Goal: Task Accomplishment & Management: Manage account settings

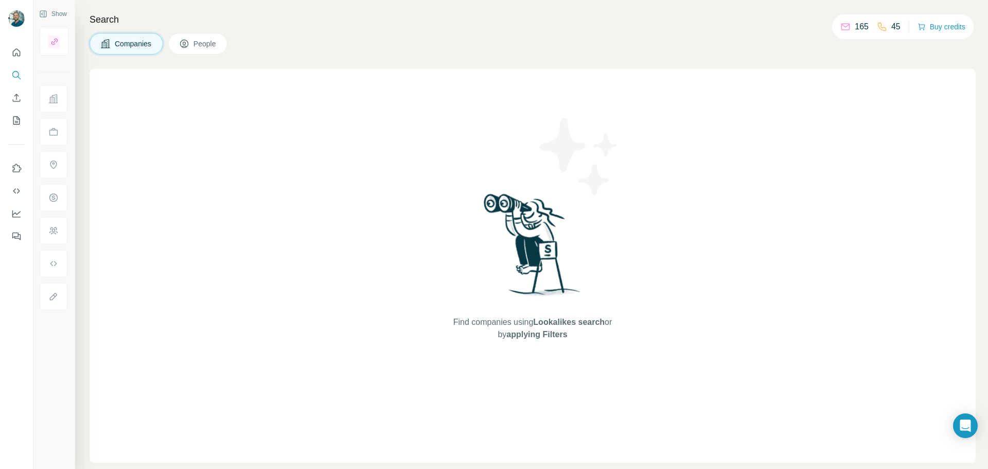
click at [180, 39] on button "People" at bounding box center [198, 44] width 60 height 22
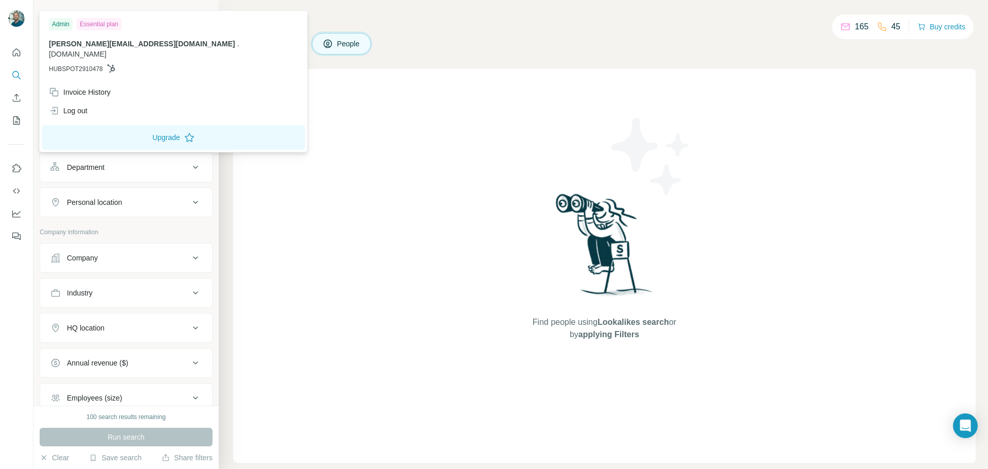
click at [16, 20] on img at bounding box center [16, 18] width 16 height 16
click at [97, 87] on div "Invoice History" at bounding box center [80, 92] width 62 height 10
click at [67, 87] on div "Invoice History" at bounding box center [80, 92] width 62 height 10
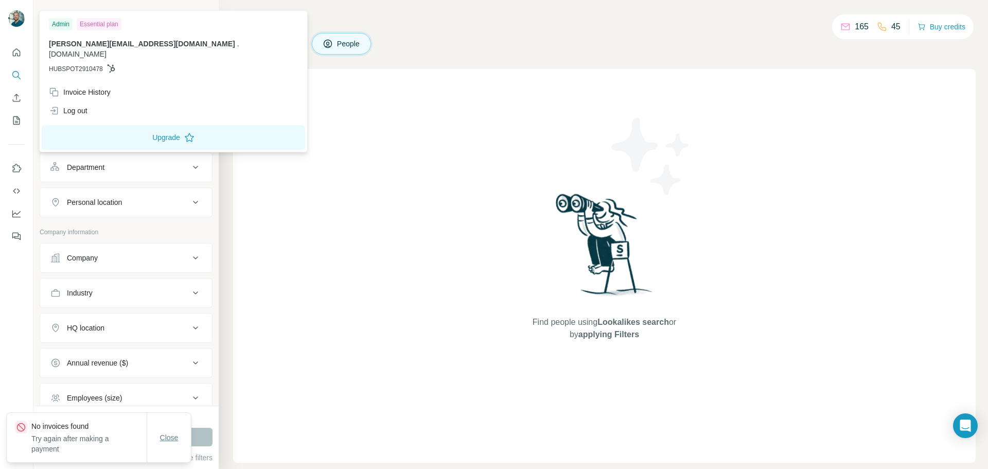
click at [177, 437] on span "Close" at bounding box center [169, 437] width 19 height 10
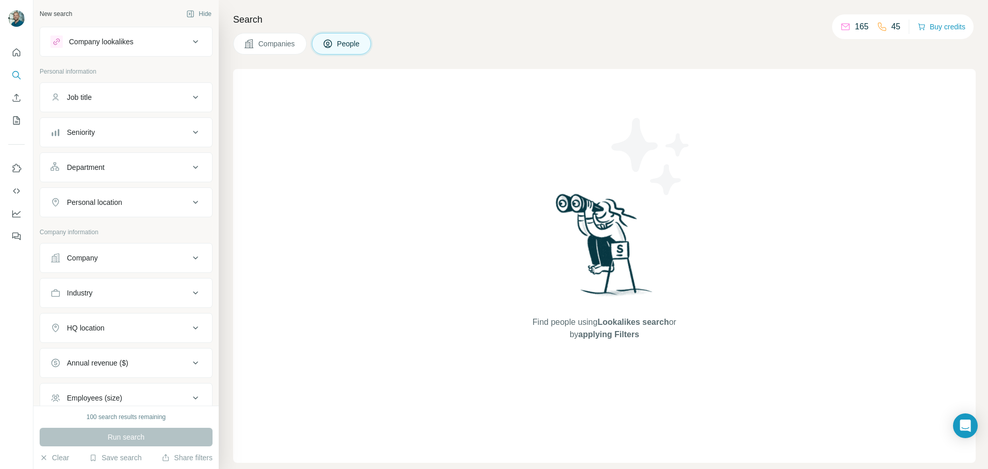
click at [133, 94] on div "Job title" at bounding box center [119, 97] width 139 height 10
click at [128, 96] on div "Job title" at bounding box center [119, 97] width 139 height 10
click at [20, 51] on icon "Quick start" at bounding box center [16, 52] width 10 height 10
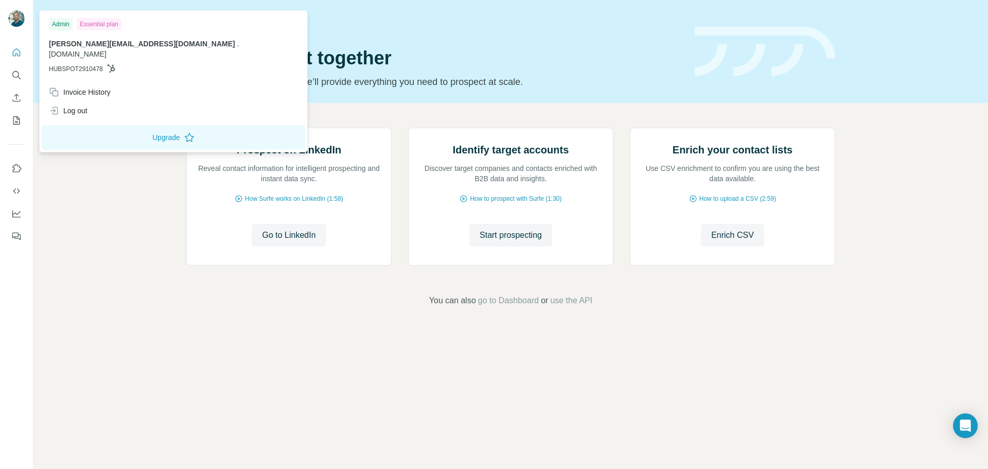
click at [19, 14] on img at bounding box center [16, 18] width 16 height 16
click at [142, 83] on div "Invoice History" at bounding box center [173, 92] width 261 height 19
click at [171, 435] on span "Close" at bounding box center [169, 437] width 19 height 10
